Goal: Task Accomplishment & Management: Manage account settings

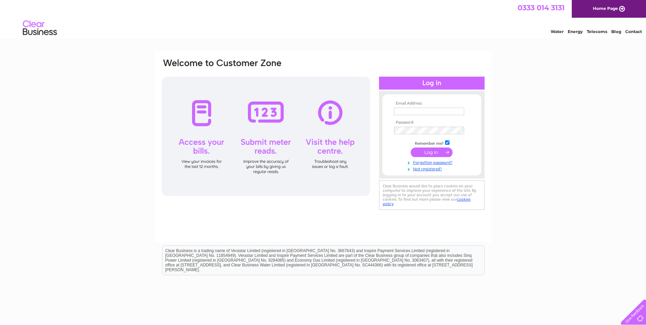
type input "[EMAIL_ADDRESS][DOMAIN_NAME]"
click at [421, 152] on input "submit" at bounding box center [432, 152] width 42 height 10
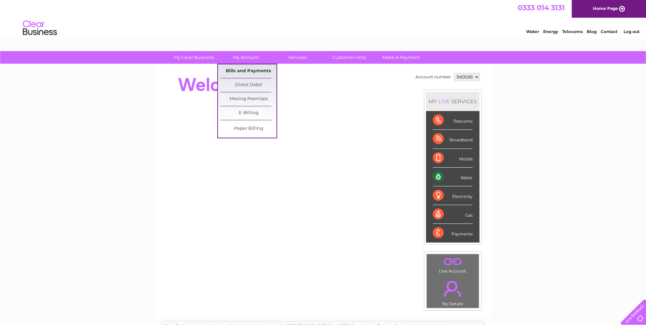
click at [253, 72] on link "Bills and Payments" at bounding box center [248, 71] width 56 height 14
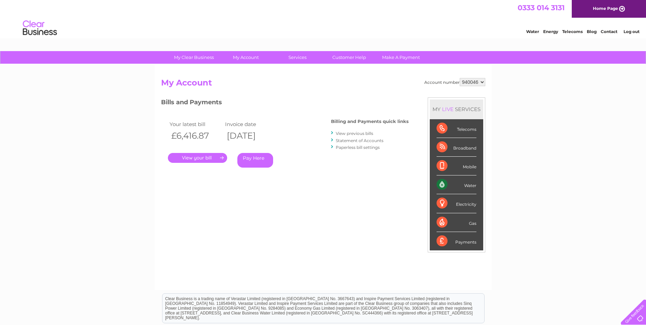
click at [207, 158] on link "." at bounding box center [197, 158] width 59 height 10
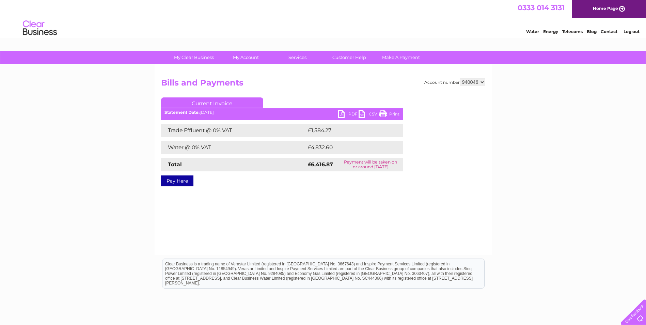
click at [342, 114] on link "PDF" at bounding box center [348, 115] width 20 height 10
